Goal: Information Seeking & Learning: Learn about a topic

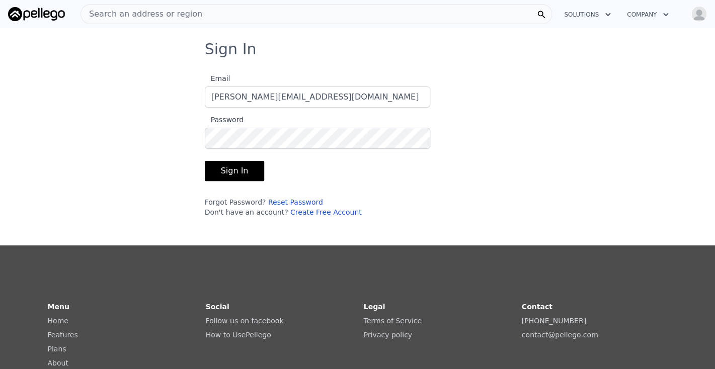
type input "[PERSON_NAME][EMAIL_ADDRESS][DOMAIN_NAME]"
click at [232, 170] on button "Sign In" at bounding box center [235, 171] width 60 height 20
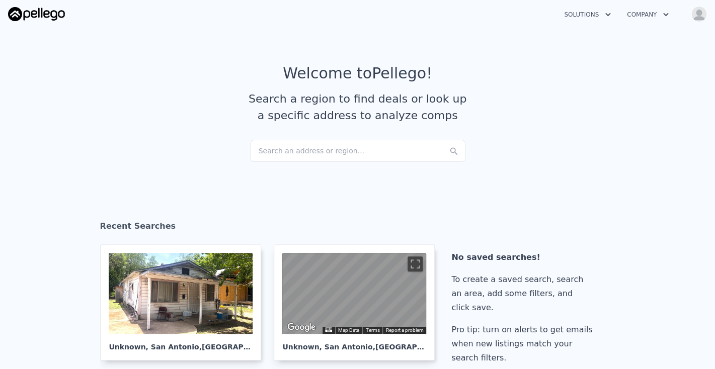
click at [267, 152] on div "Search an address or region..." at bounding box center [357, 151] width 215 height 22
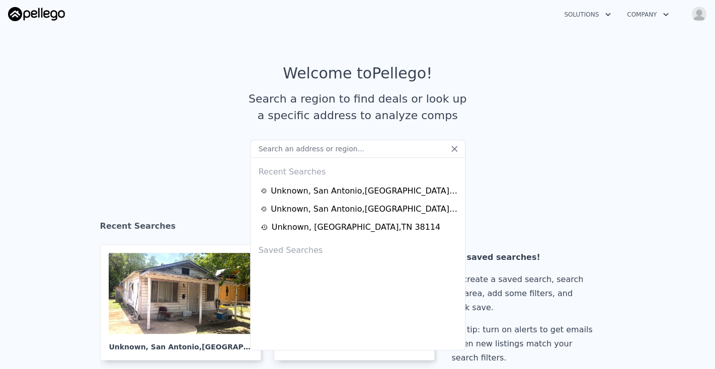
click at [267, 152] on input "text" at bounding box center [357, 149] width 215 height 18
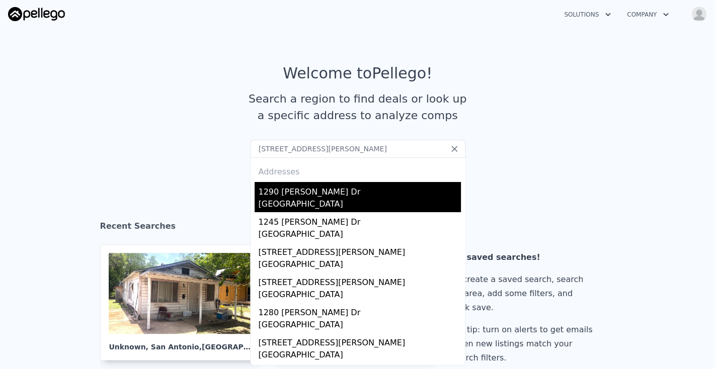
type input "[STREET_ADDRESS][PERSON_NAME]"
click at [300, 196] on div "1290 [PERSON_NAME] Dr" at bounding box center [360, 190] width 202 height 16
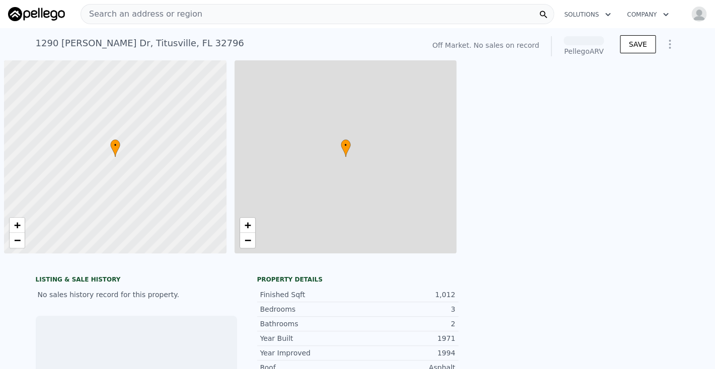
scroll to position [0, 4]
